Goal: Transaction & Acquisition: Download file/media

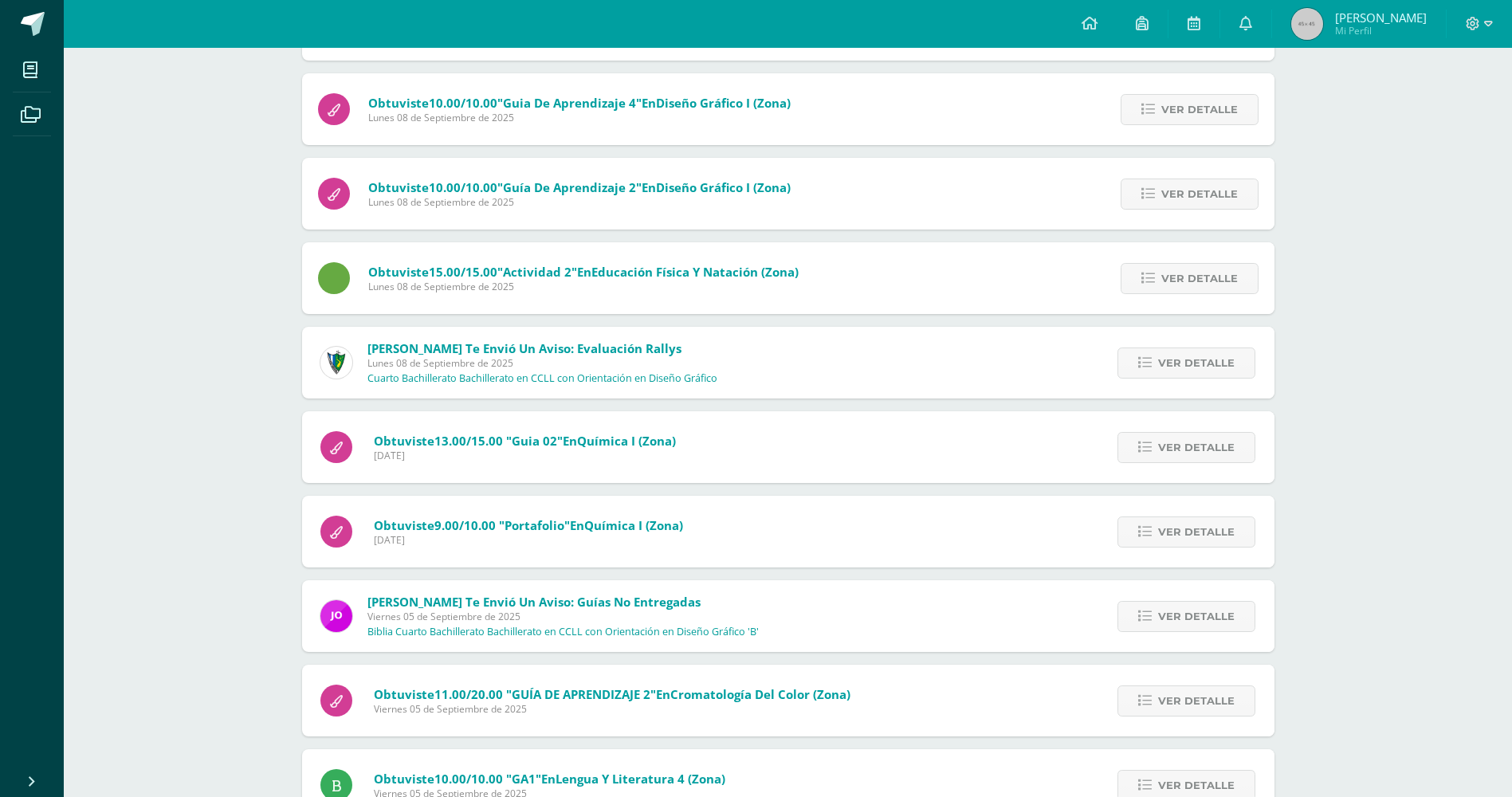
scroll to position [1079, 0]
click at [46, 22] on link at bounding box center [31, 23] width 64 height 48
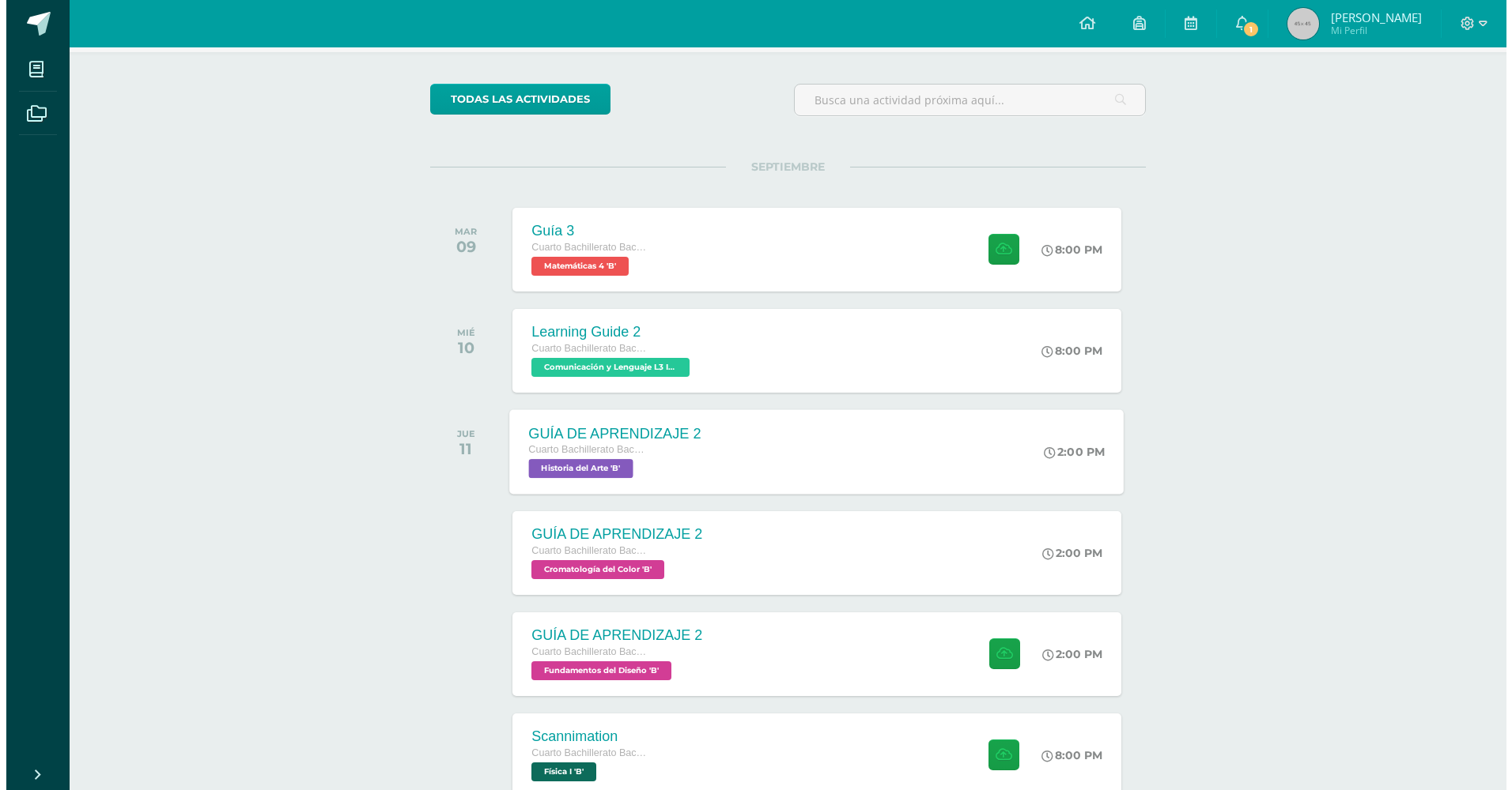
scroll to position [158, 0]
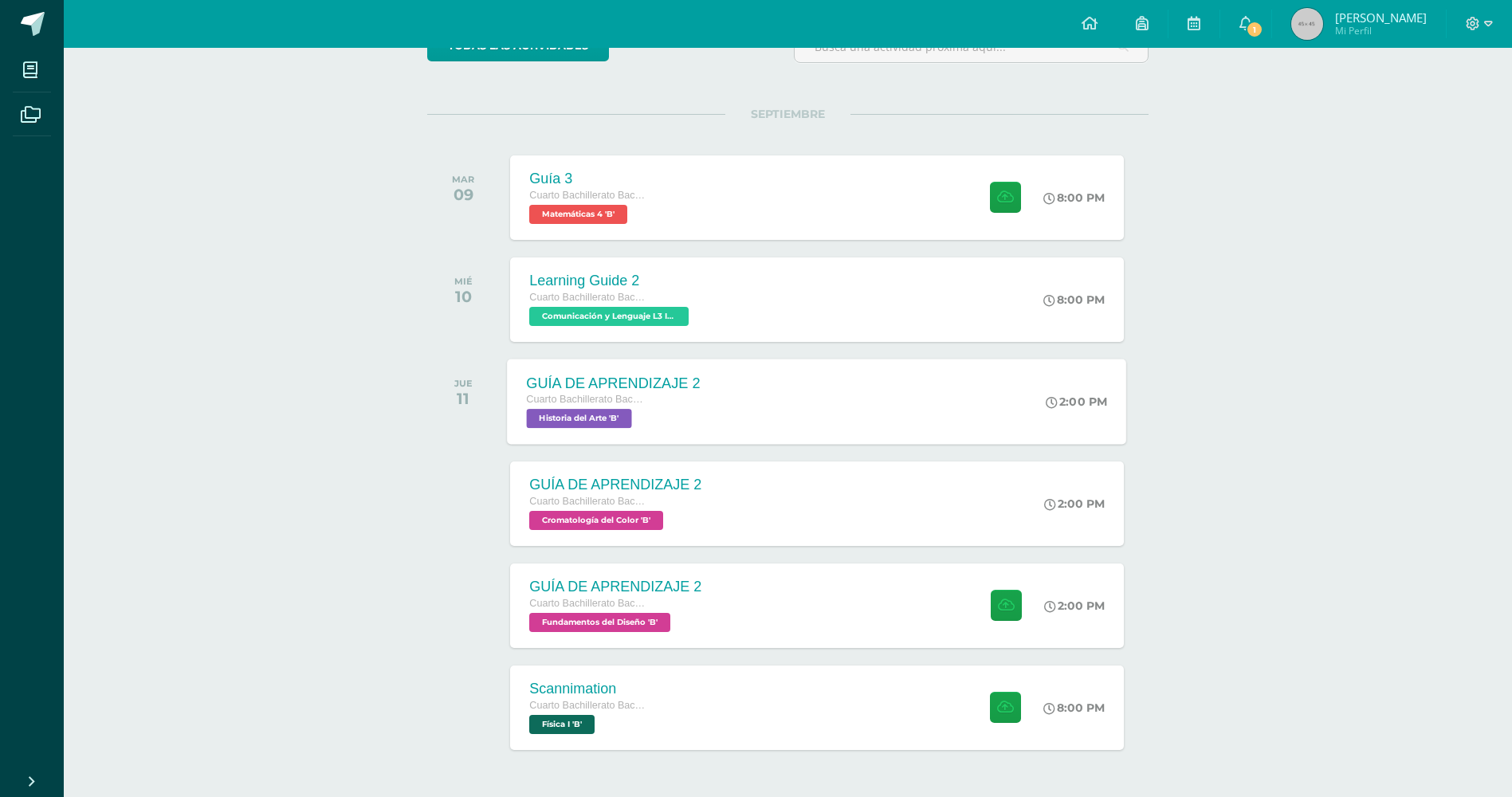
click at [735, 412] on div "GUÍA DE APRENDIZAJE 2 Cuarto Bachillerato Bachillerato en CCLL con Orientación …" at bounding box center [817, 401] width 619 height 85
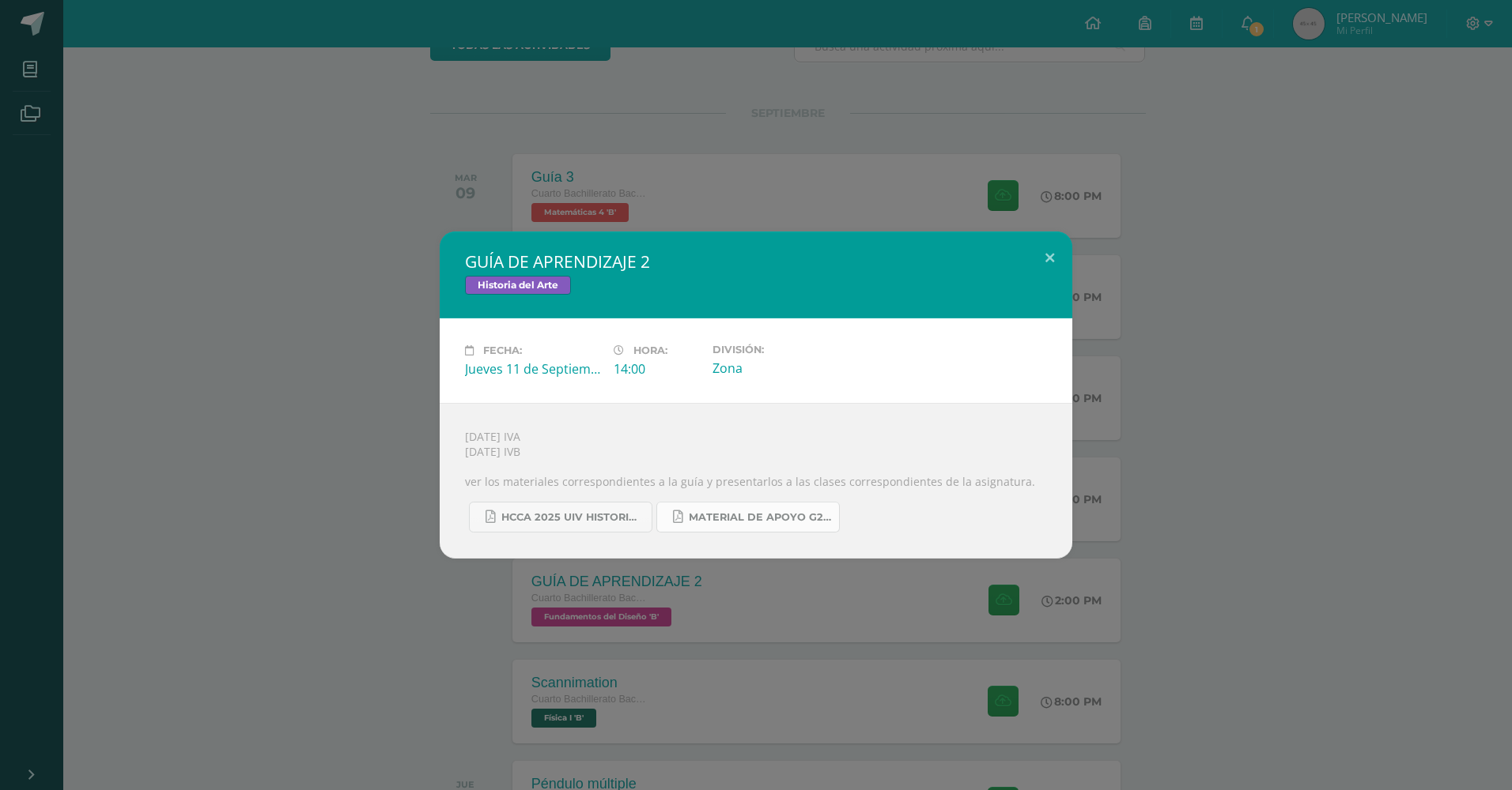
click at [713, 516] on span "MATERIAL DE APOYO G2 HISTORIA.pdf" at bounding box center [760, 517] width 143 height 12
click at [528, 506] on link "HCCA 2025 UIV HISTORIA DEL ARTE.docx.pdf" at bounding box center [560, 517] width 184 height 31
click at [732, 513] on span "MATERIAL DE APOYO G2 HISTORIA.pdf" at bounding box center [760, 517] width 143 height 12
